Goal: Entertainment & Leisure: Browse casually

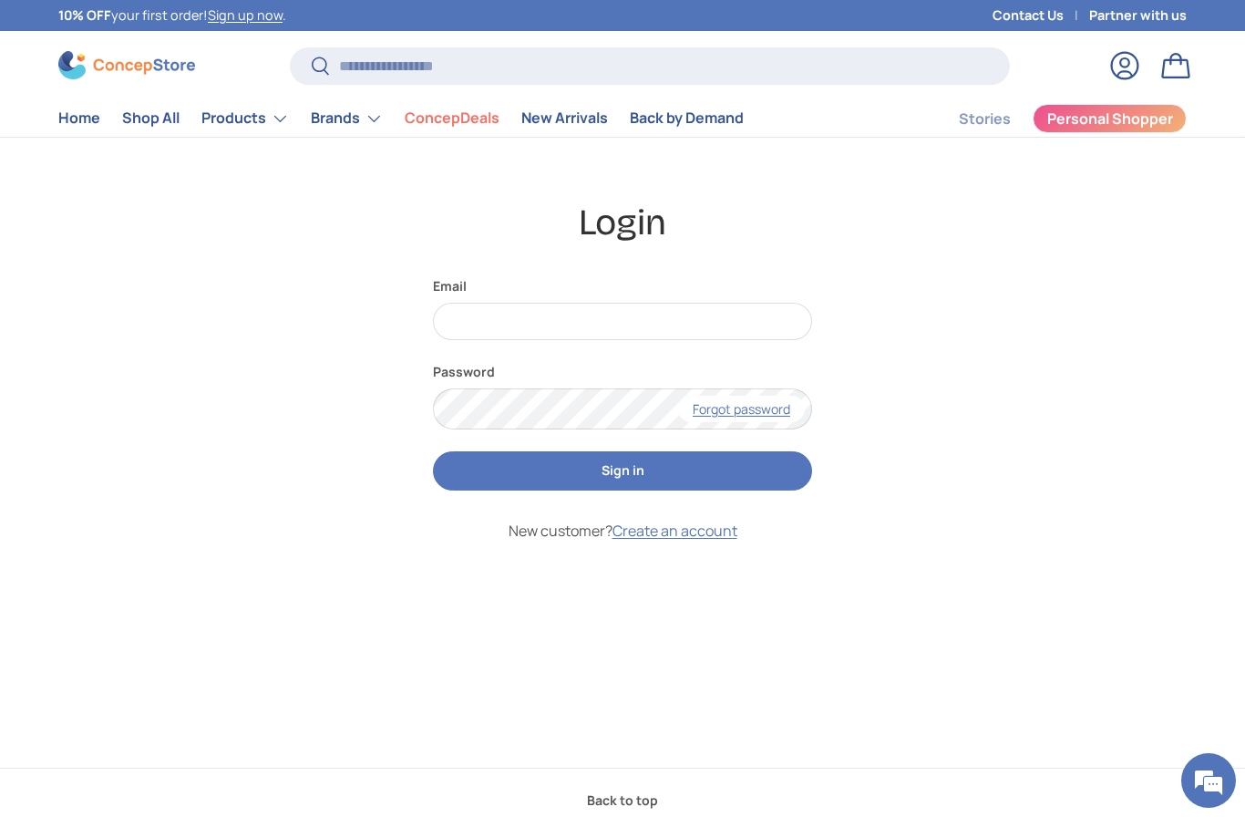
click at [115, 70] on img at bounding box center [126, 65] width 137 height 28
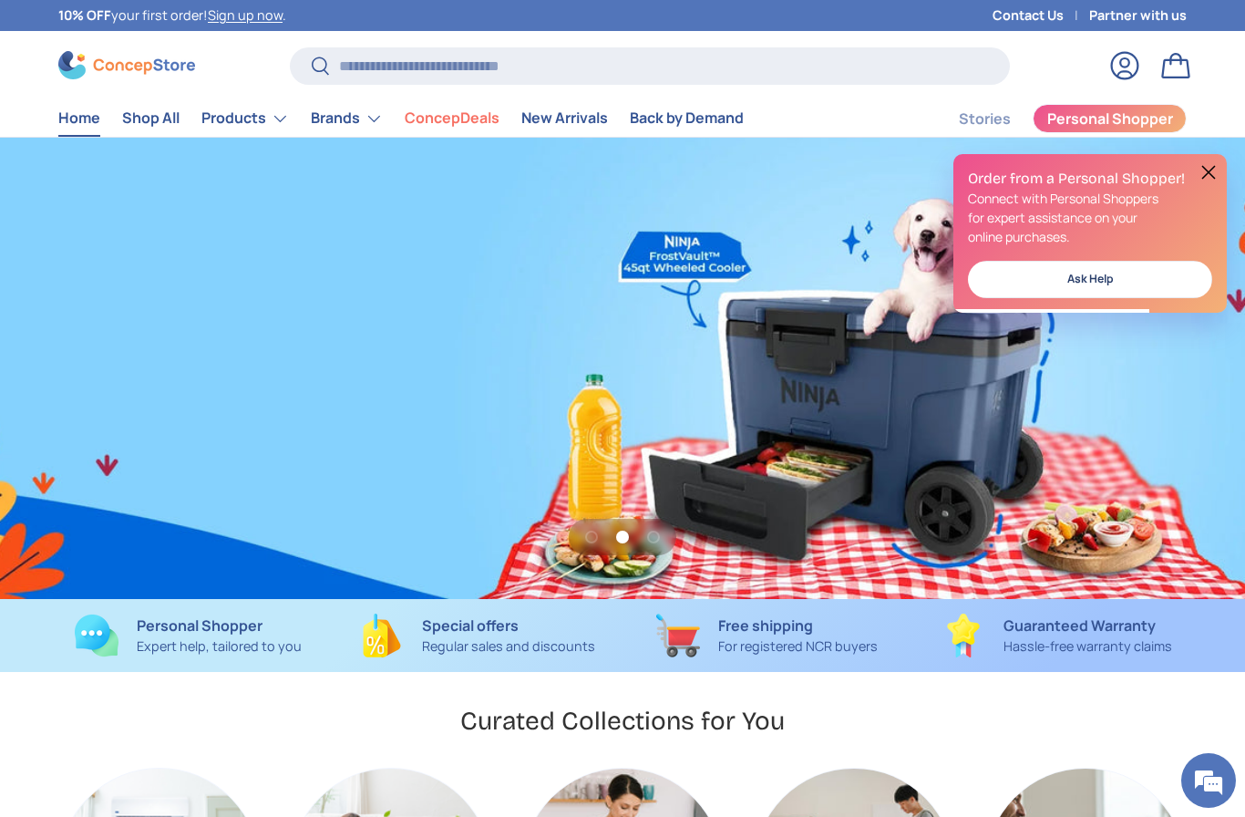
scroll to position [0, 1245]
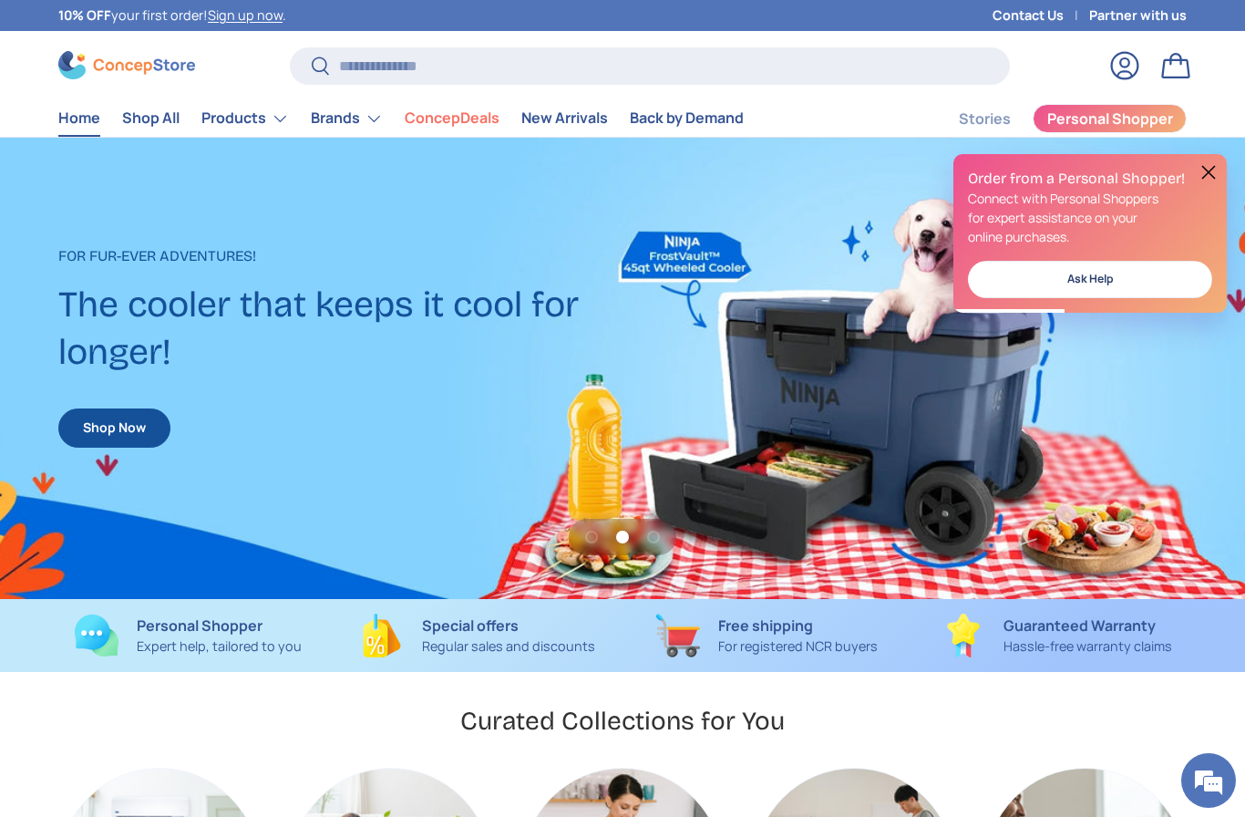
click at [1207, 171] on button at bounding box center [1209, 172] width 22 height 22
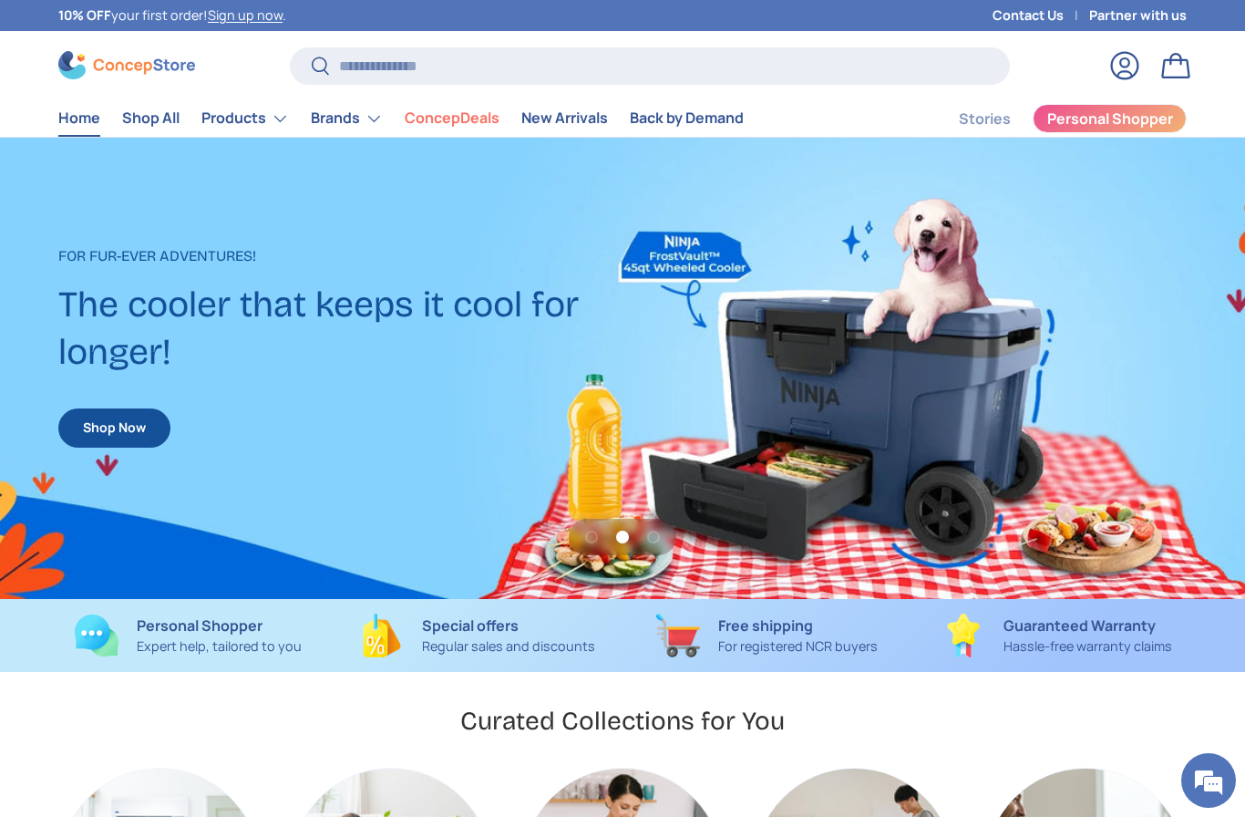
click at [994, 129] on link "Stories" at bounding box center [985, 119] width 52 height 36
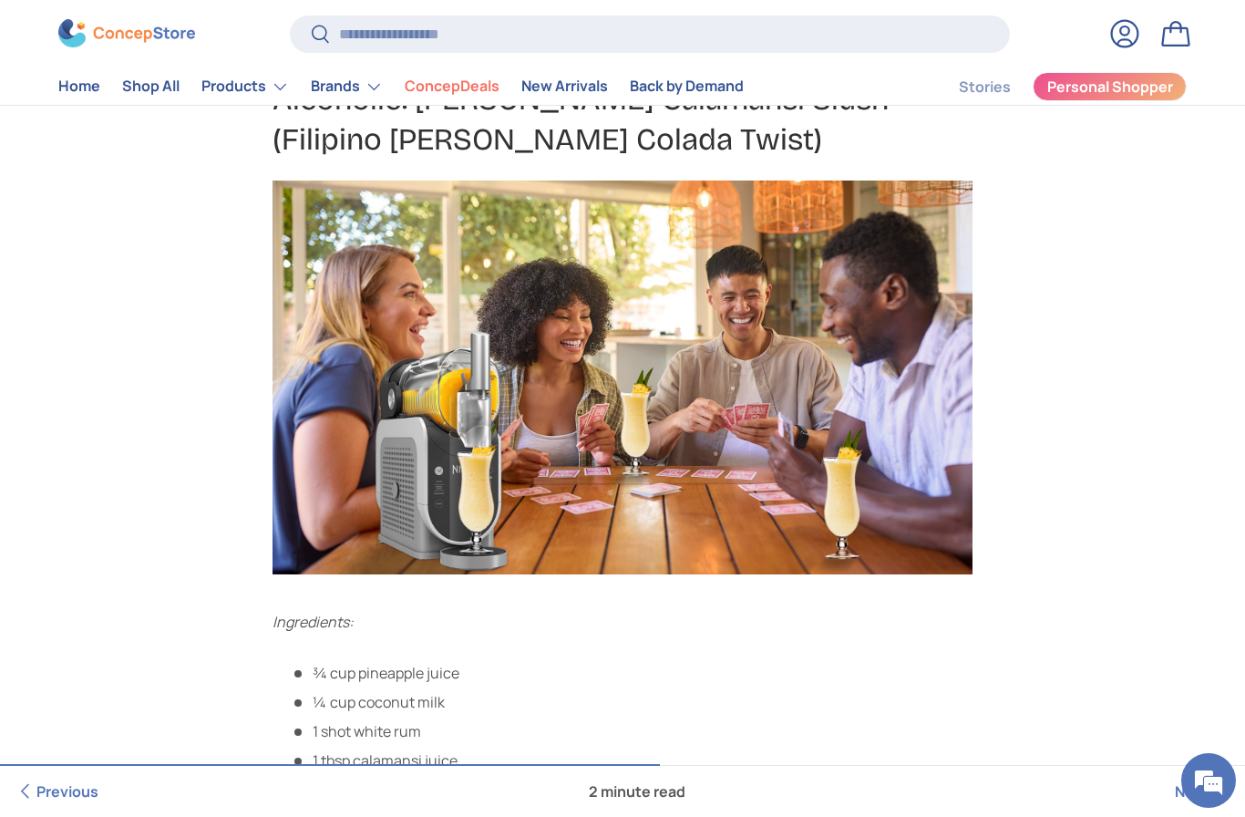
scroll to position [2805, 0]
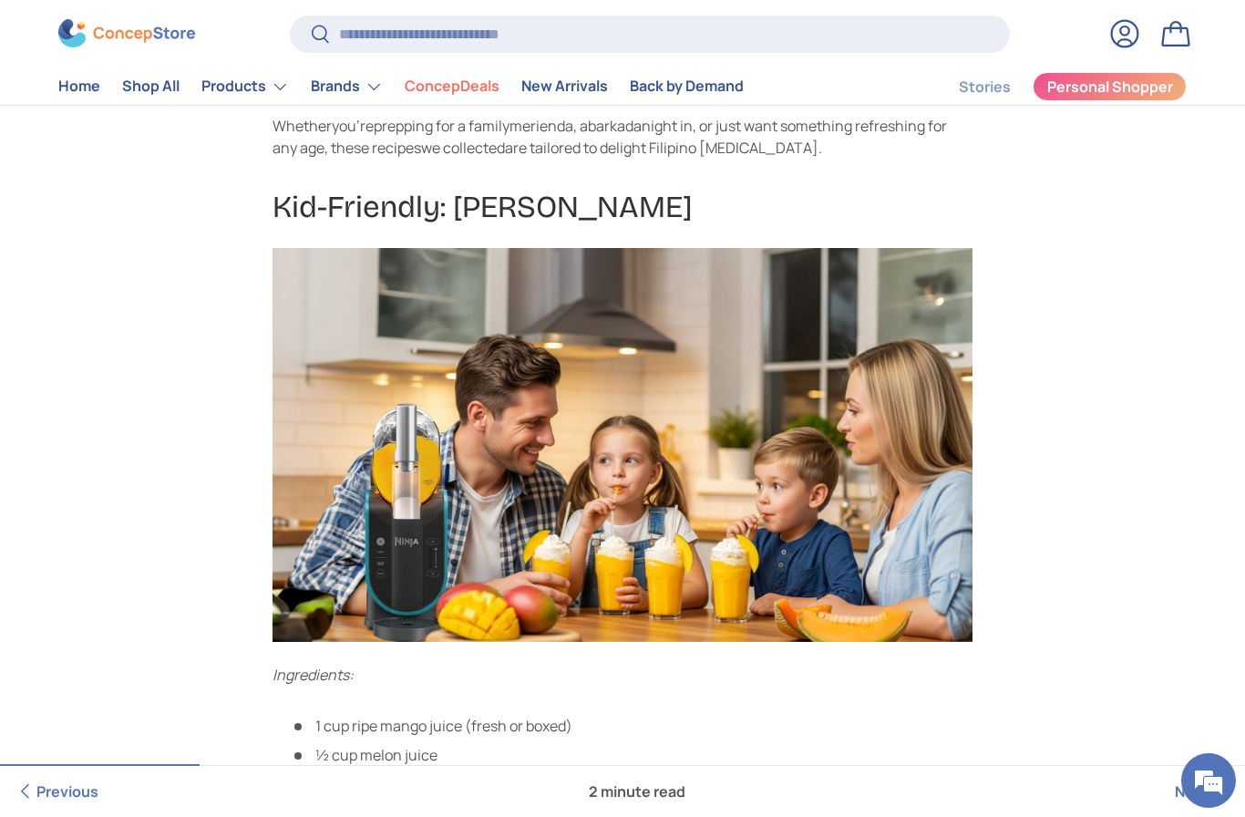
scroll to position [818, 0]
